Goal: Transaction & Acquisition: Download file/media

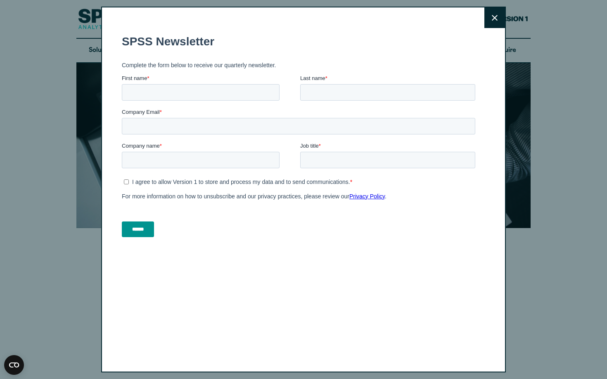
click at [498, 17] on button "Close" at bounding box center [494, 17] width 21 height 21
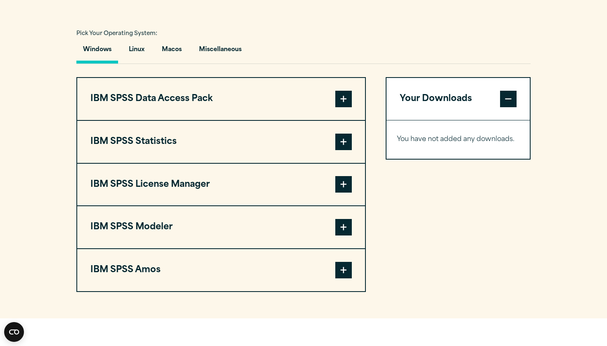
scroll to position [592, 0]
click at [339, 142] on span at bounding box center [343, 142] width 17 height 17
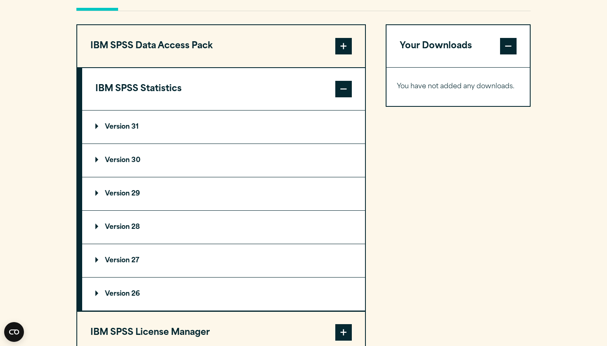
scroll to position [652, 0]
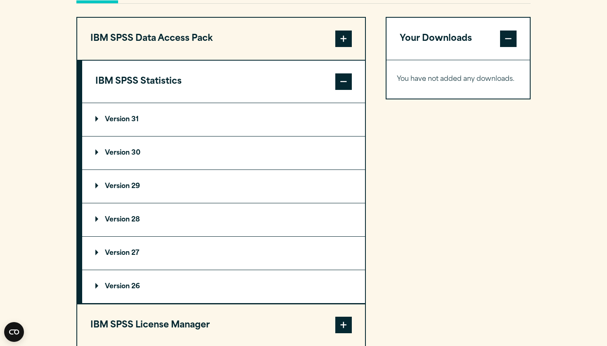
click at [223, 146] on summary "Version 30" at bounding box center [223, 153] width 283 height 33
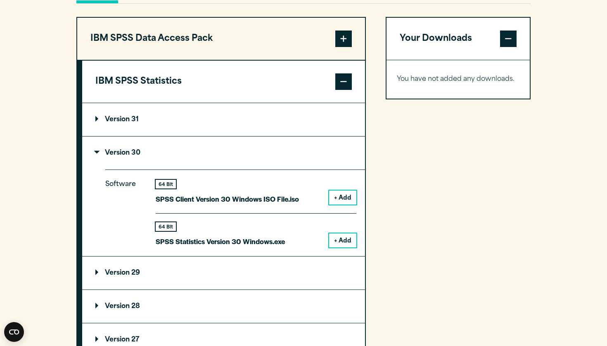
click at [200, 131] on summary "Version 31" at bounding box center [223, 119] width 283 height 33
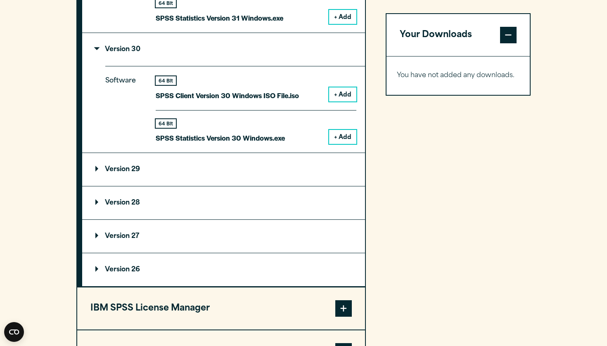
scroll to position [845, 0]
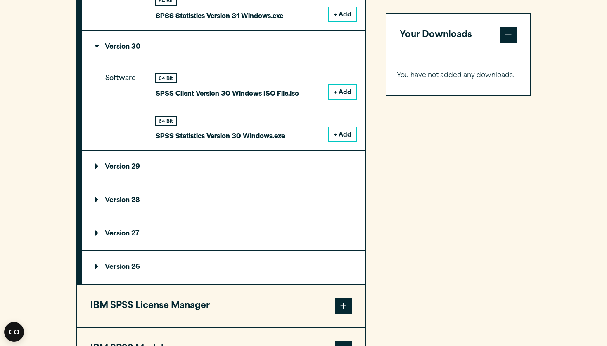
click at [335, 93] on button "+ Add" at bounding box center [342, 92] width 27 height 14
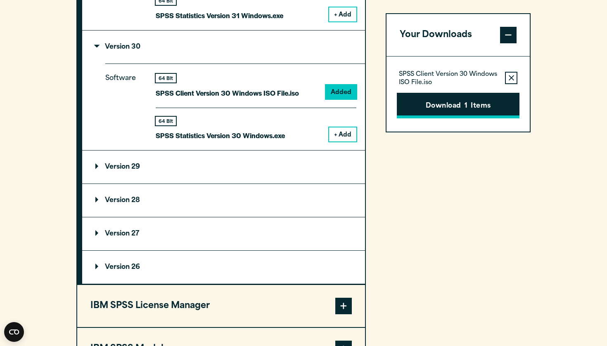
click at [449, 107] on button "Download 1 Items" at bounding box center [458, 106] width 123 height 26
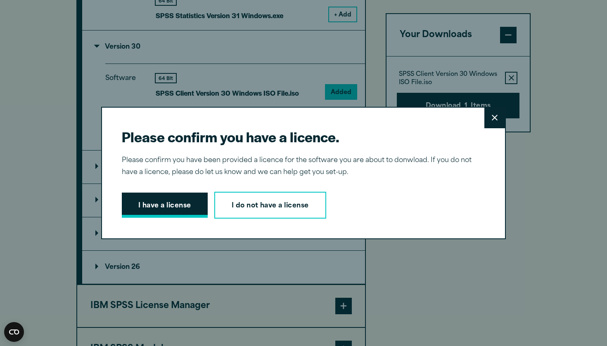
click at [156, 198] on button "I have a license" at bounding box center [165, 206] width 86 height 26
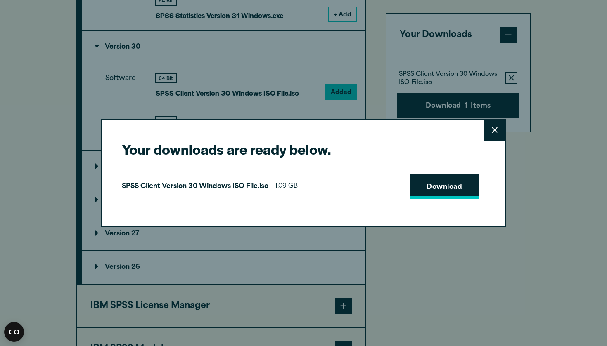
click at [432, 187] on link "Download" at bounding box center [444, 187] width 69 height 26
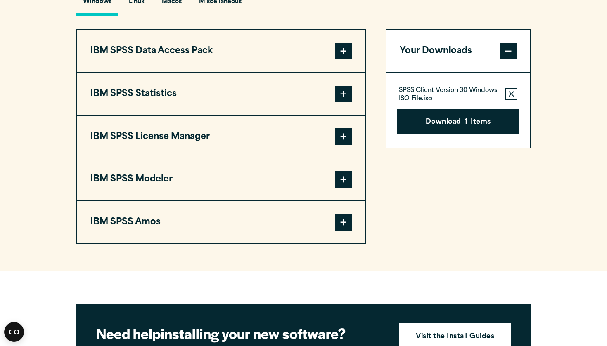
scroll to position [637, 0]
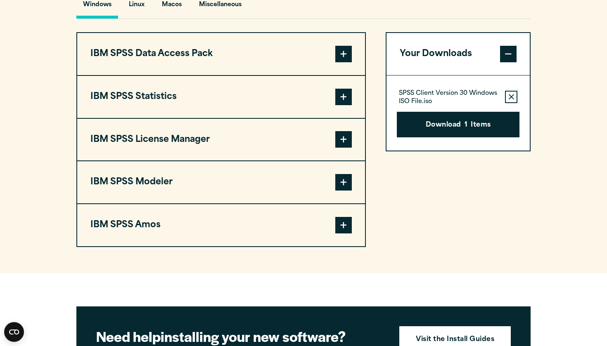
click at [349, 99] on span at bounding box center [343, 97] width 17 height 17
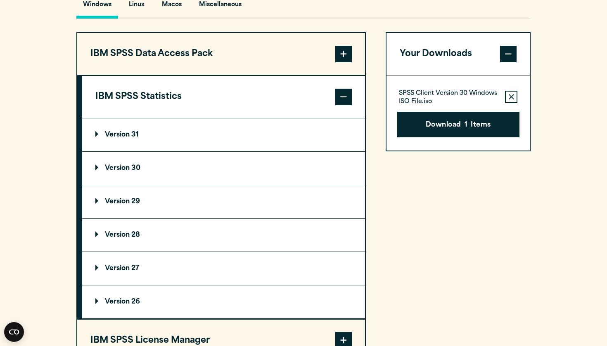
click at [140, 166] on p "Version 30" at bounding box center [117, 168] width 45 height 7
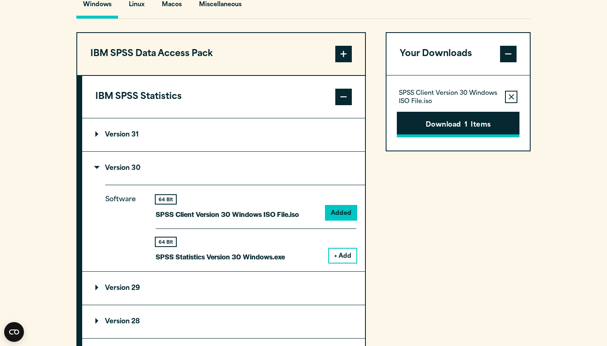
click at [493, 118] on button "Download 1 Items" at bounding box center [458, 125] width 123 height 26
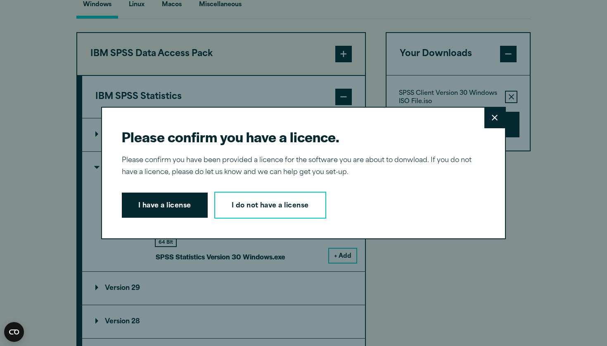
click at [500, 116] on button "Close" at bounding box center [494, 118] width 21 height 21
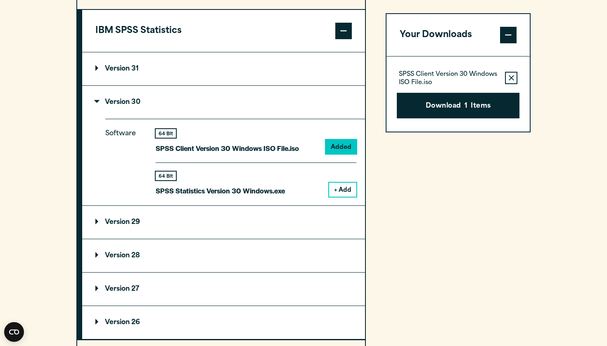
click at [204, 230] on summary "Version 29" at bounding box center [223, 222] width 283 height 33
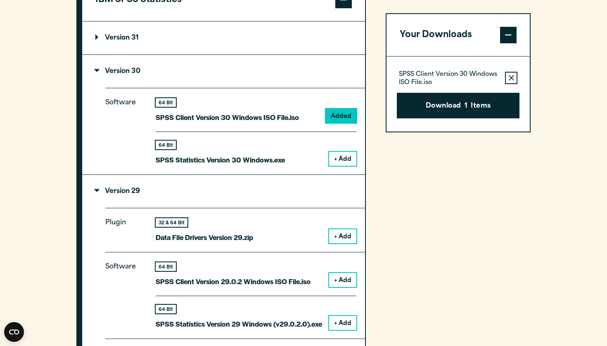
scroll to position [732, 0]
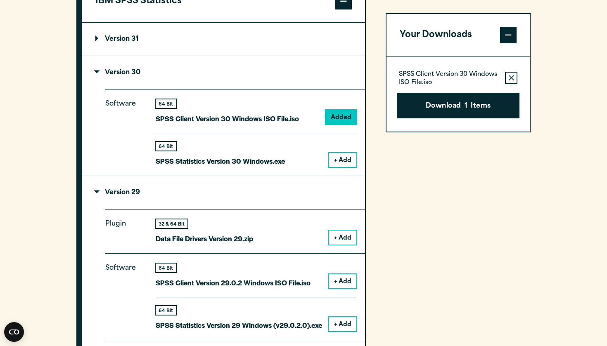
click at [143, 49] on summary "Version 31" at bounding box center [223, 39] width 283 height 33
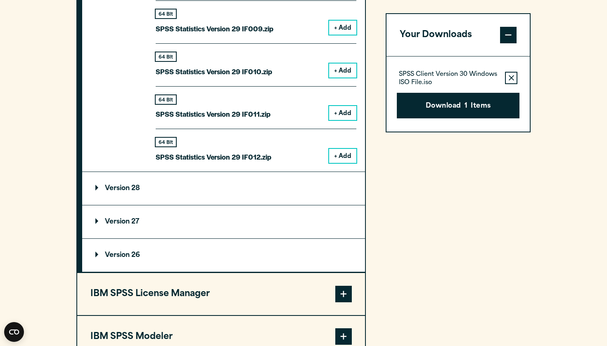
scroll to position [1503, 0]
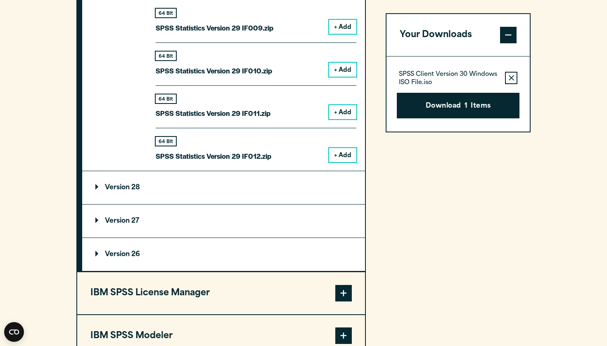
click at [195, 184] on summary "Version 28" at bounding box center [223, 187] width 283 height 33
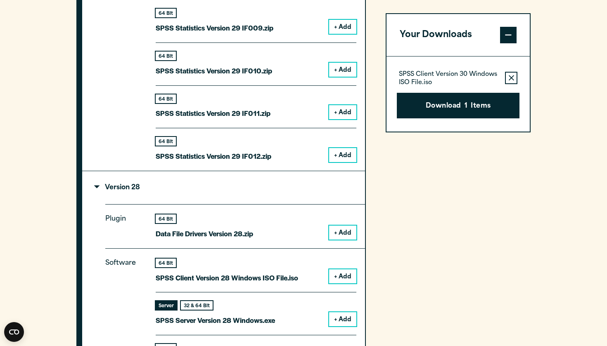
click at [195, 184] on summary "Version 28" at bounding box center [223, 187] width 283 height 33
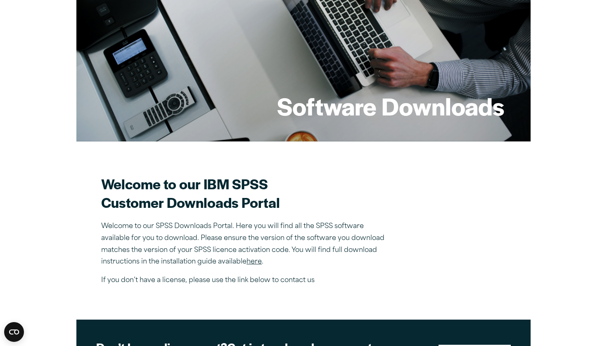
scroll to position [97, 0]
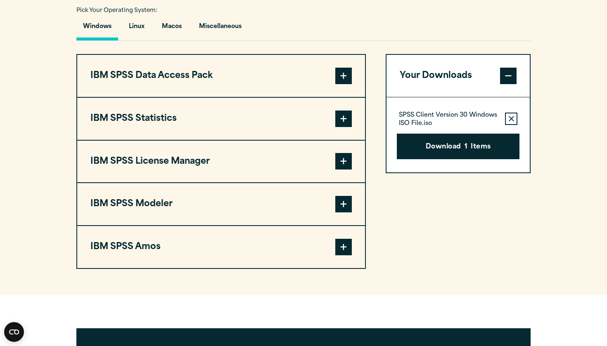
scroll to position [615, 0]
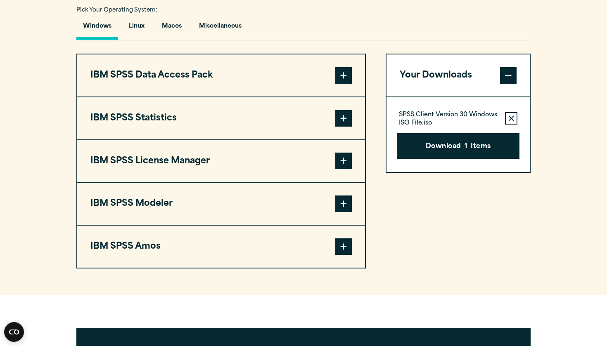
click at [347, 114] on span at bounding box center [343, 118] width 17 height 17
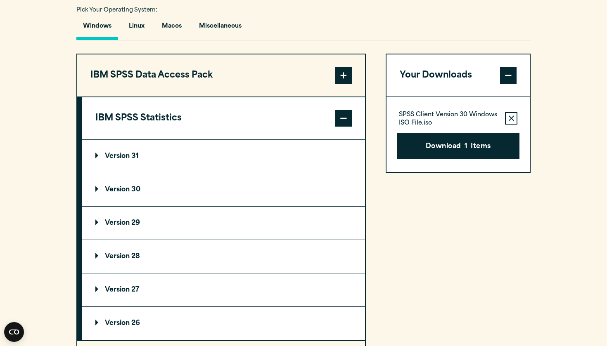
click at [241, 185] on summary "Version 30" at bounding box center [223, 189] width 283 height 33
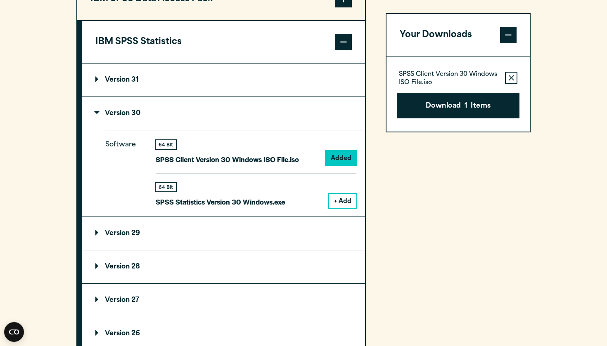
scroll to position [696, 0]
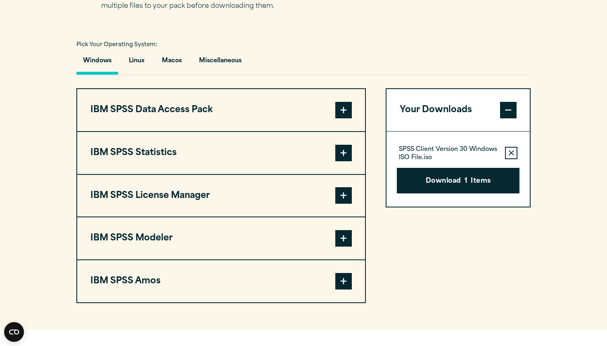
scroll to position [584, 0]
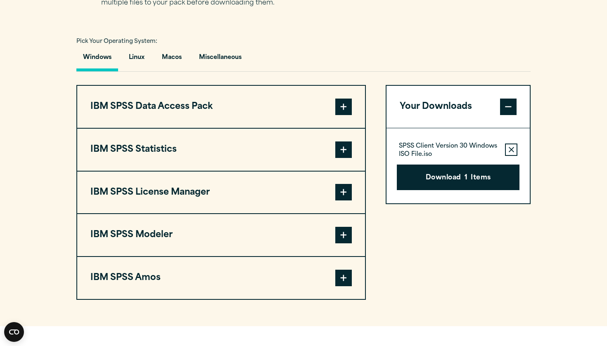
click at [233, 167] on button "IBM SPSS Statistics" at bounding box center [221, 150] width 288 height 42
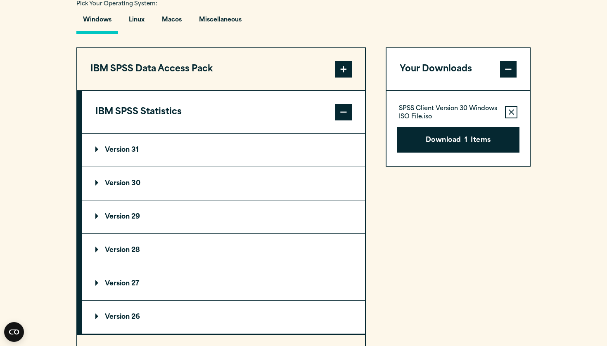
scroll to position [645, 0]
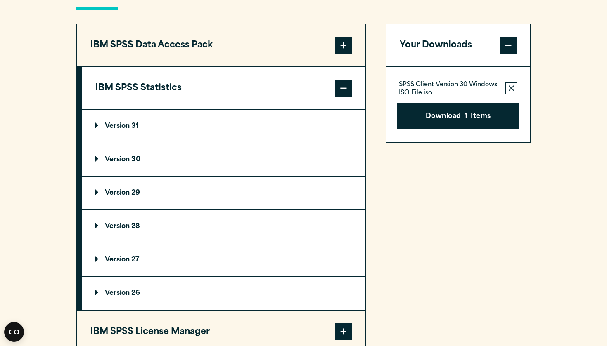
click at [230, 166] on summary "Version 30" at bounding box center [223, 159] width 283 height 33
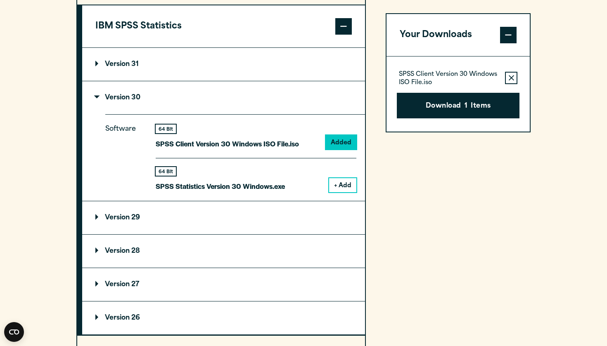
scroll to position [708, 0]
click at [139, 64] on p "Version 31" at bounding box center [116, 64] width 43 height 7
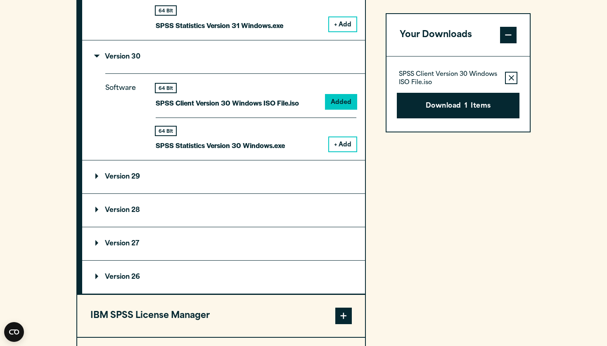
scroll to position [847, 0]
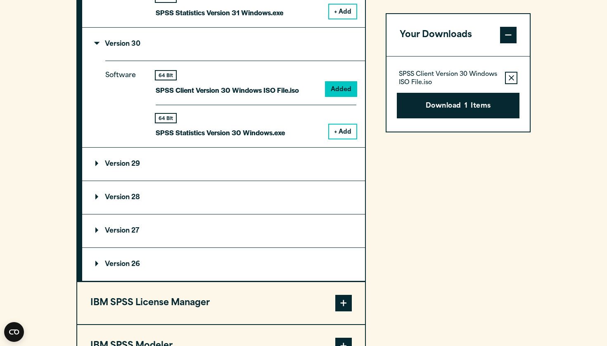
click at [156, 159] on summary "Version 29" at bounding box center [223, 164] width 283 height 33
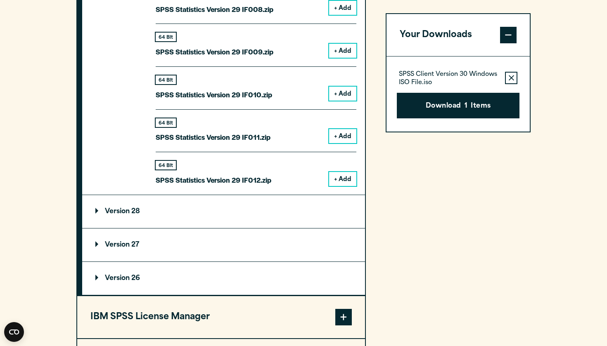
scroll to position [1479, 0]
click at [149, 206] on summary "Version 28" at bounding box center [223, 211] width 283 height 33
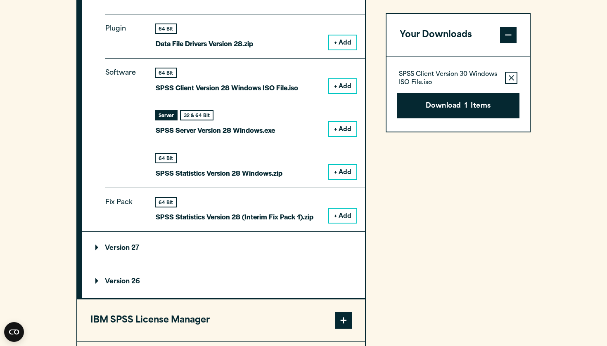
scroll to position [1694, 0]
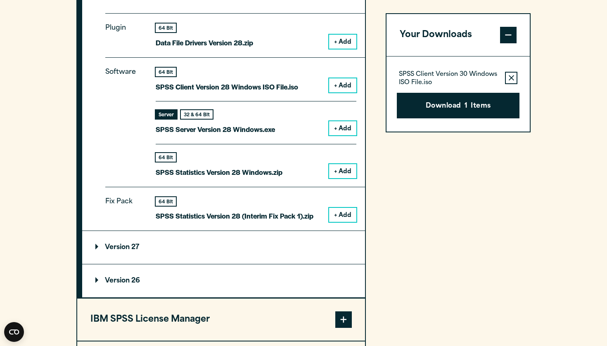
click at [135, 244] on p "Version 27" at bounding box center [117, 247] width 44 height 7
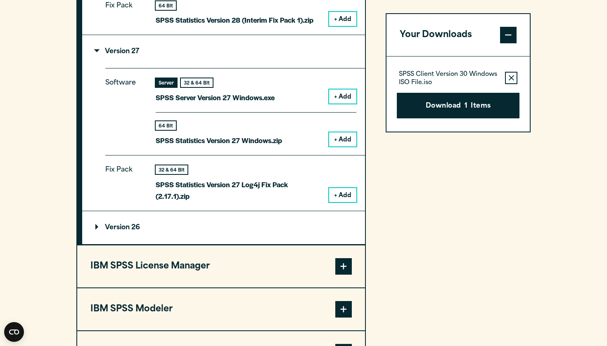
scroll to position [1896, 0]
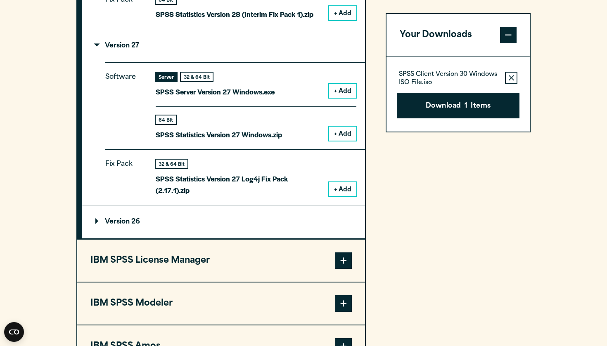
click at [130, 220] on summary "Version 26" at bounding box center [223, 222] width 283 height 33
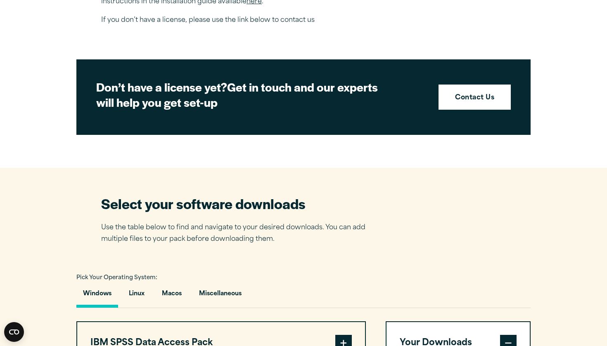
scroll to position [365, 0]
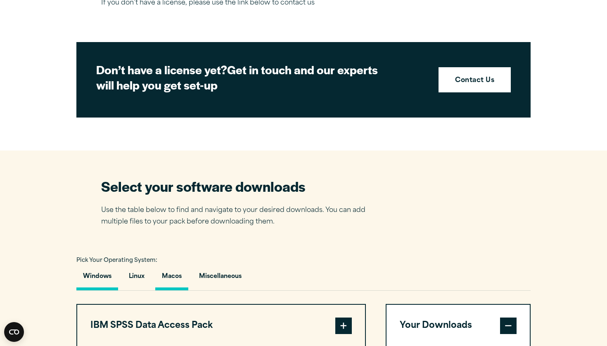
click at [171, 274] on button "Macos" at bounding box center [171, 279] width 33 height 24
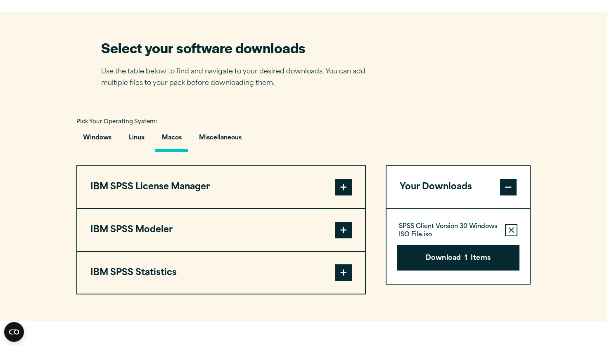
scroll to position [504, 0]
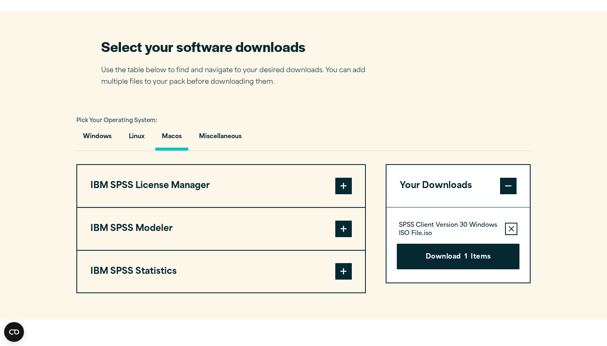
click at [341, 269] on span at bounding box center [343, 271] width 17 height 17
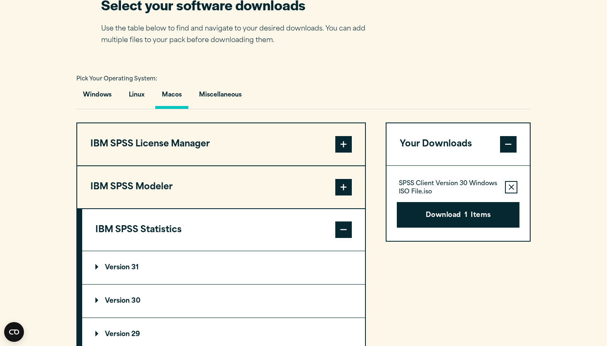
scroll to position [547, 0]
click at [271, 312] on summary "Version 30" at bounding box center [223, 300] width 283 height 33
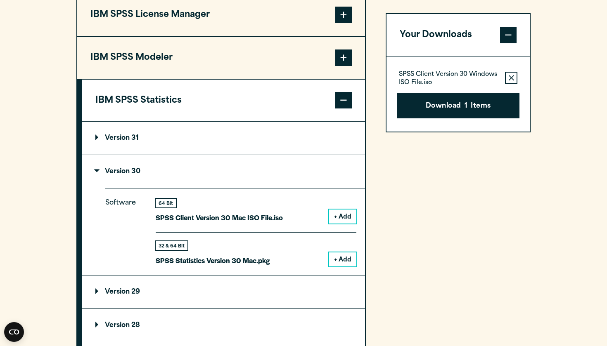
scroll to position [677, 0]
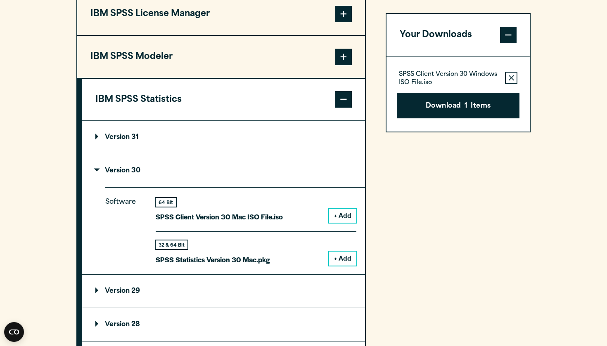
click at [198, 137] on summary "Version 31" at bounding box center [223, 137] width 283 height 33
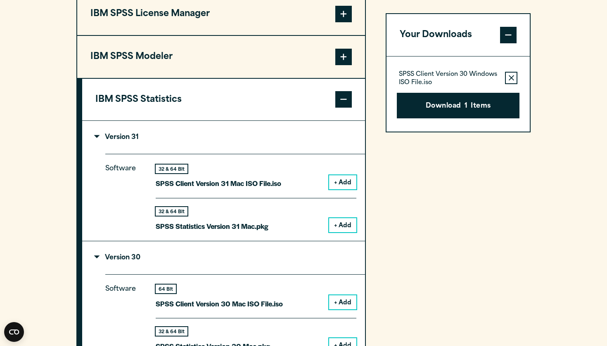
click at [198, 137] on summary "Version 31" at bounding box center [223, 137] width 283 height 33
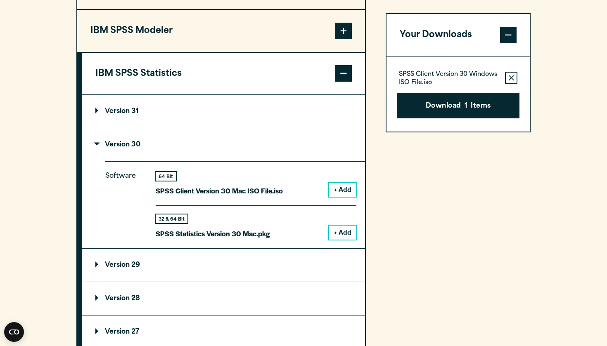
scroll to position [714, 0]
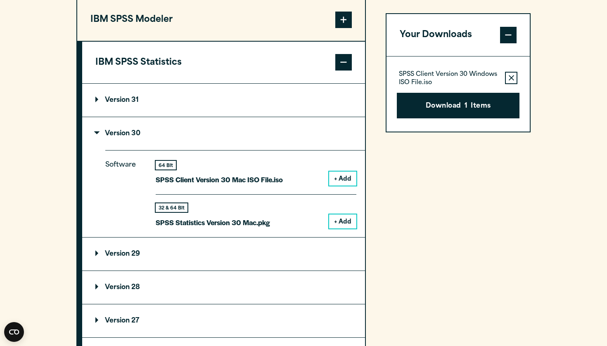
click at [202, 242] on summary "Version 29" at bounding box center [223, 254] width 283 height 33
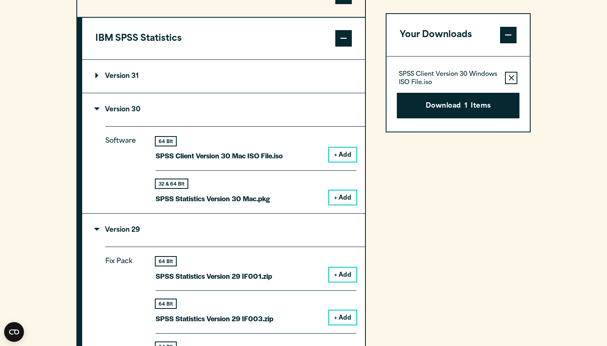
scroll to position [734, 0]
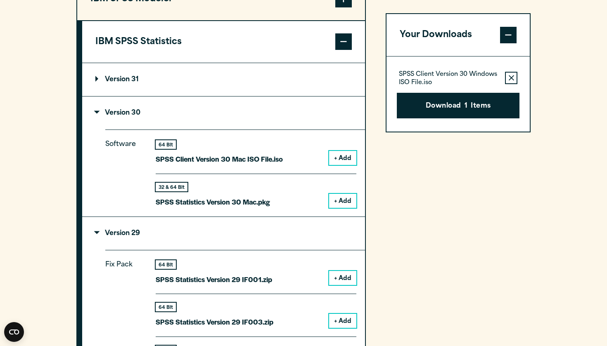
click at [140, 234] on p "Version 29" at bounding box center [117, 233] width 45 height 7
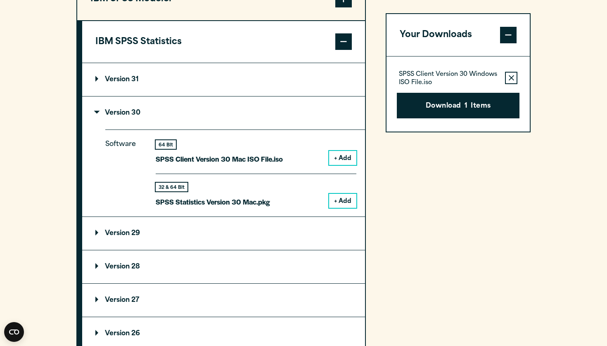
click at [402, 221] on div "Your Downloads SPSS Client Version 30 Windows ISO File.iso Remove this item fro…" at bounding box center [458, 142] width 145 height 417
click at [340, 203] on button "+ Add" at bounding box center [342, 201] width 27 height 14
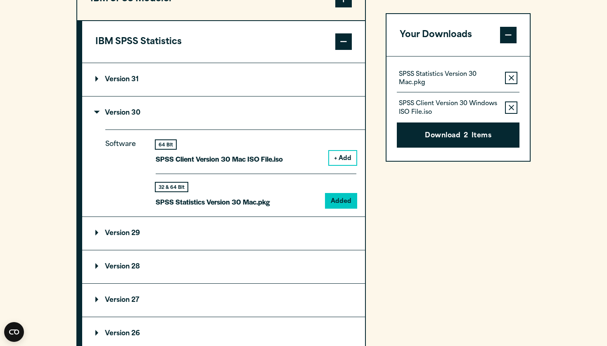
click at [512, 109] on icon "button" at bounding box center [511, 108] width 5 height 6
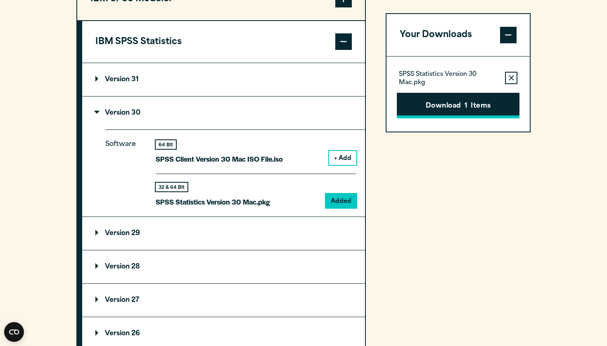
click at [484, 111] on button "Download 1 Items" at bounding box center [458, 106] width 123 height 26
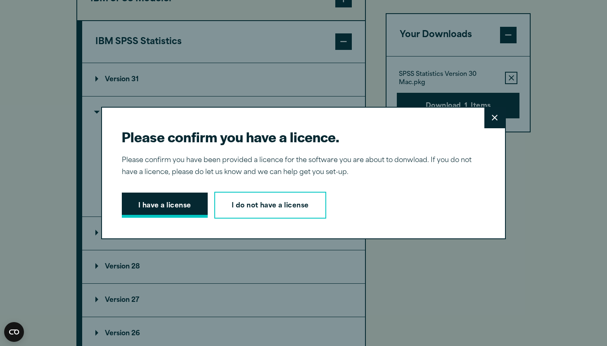
click at [178, 208] on button "I have a license" at bounding box center [165, 206] width 86 height 26
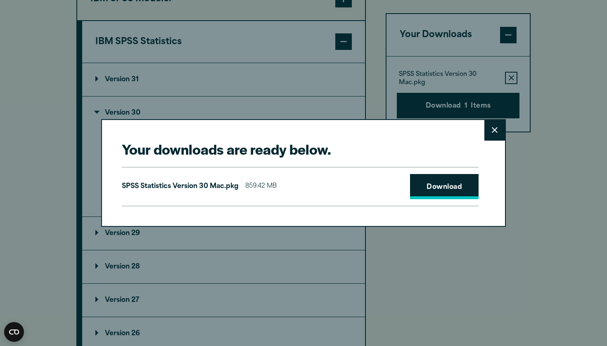
click at [440, 186] on link "Download" at bounding box center [444, 187] width 69 height 26
click at [252, 56] on div "Your downloads are ready below. Close SPSS Statistics Version 30 Mac.pkg 859.42…" at bounding box center [303, 173] width 607 height 346
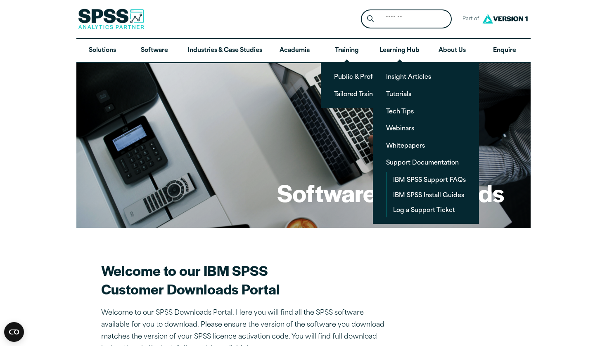
scroll to position [0, 0]
